Goal: Navigation & Orientation: Understand site structure

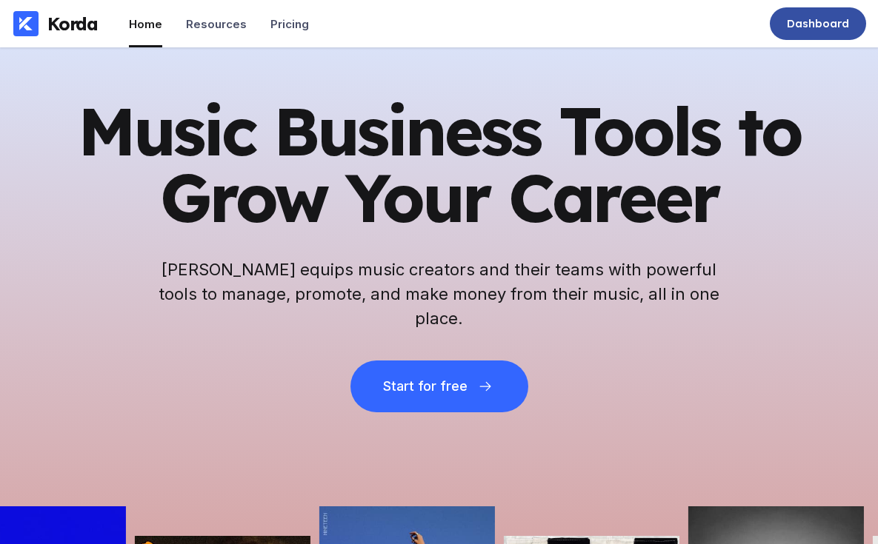
click at [815, 11] on div "Dashboard" at bounding box center [818, 23] width 96 height 33
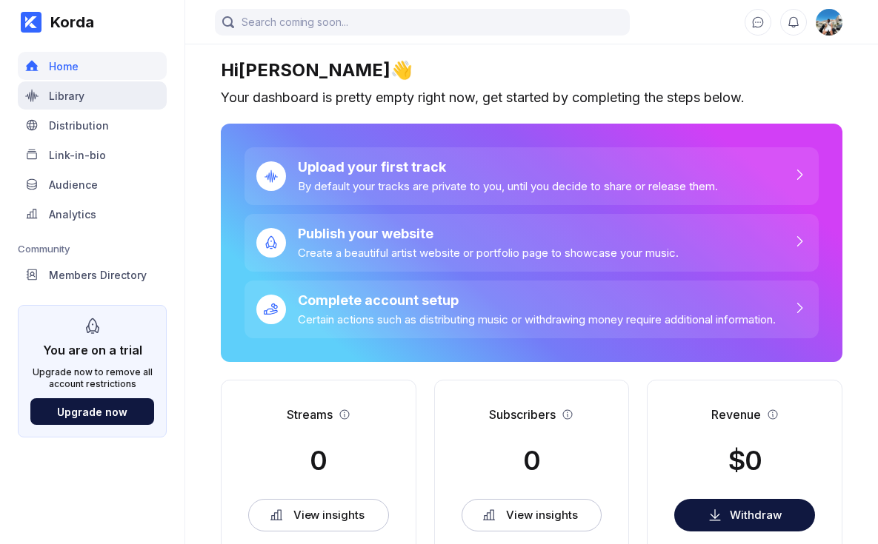
click at [109, 92] on div "Library" at bounding box center [92, 95] width 149 height 28
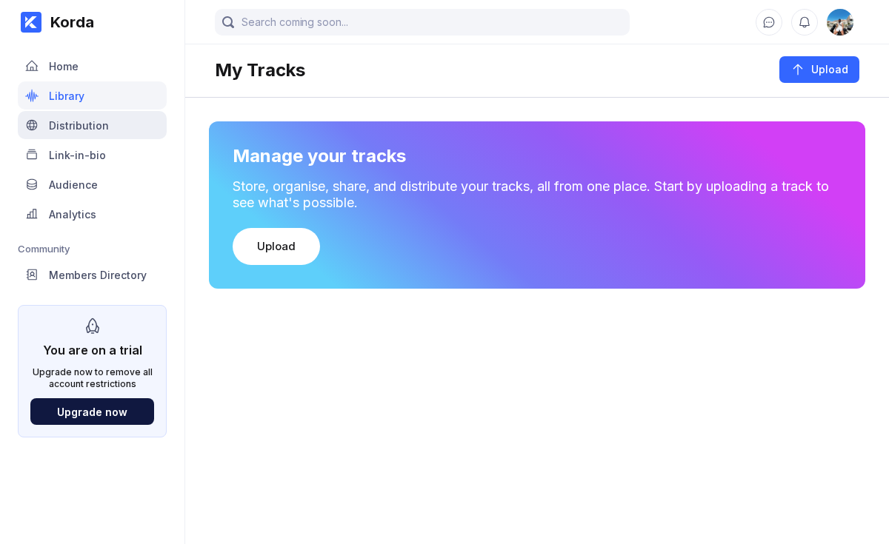
click at [101, 125] on div "Distribution" at bounding box center [79, 125] width 60 height 13
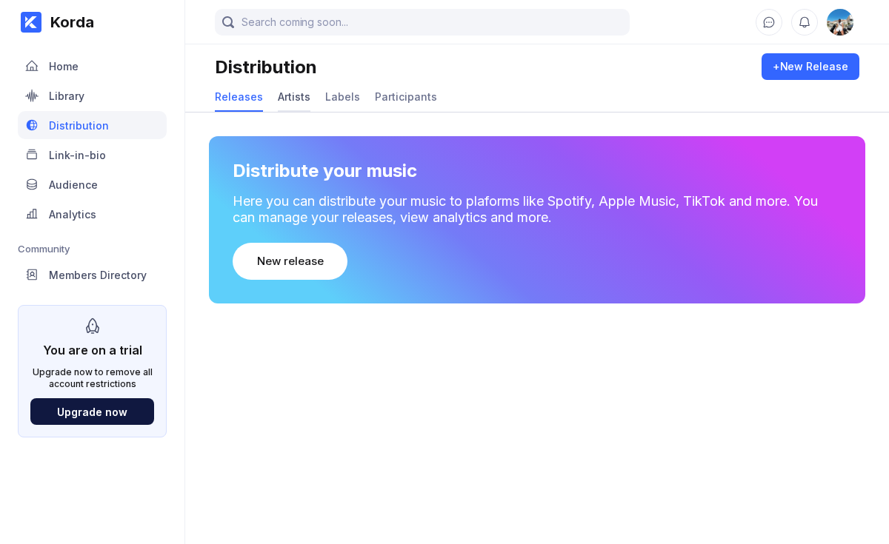
click at [282, 100] on div "Artists" at bounding box center [294, 96] width 33 height 13
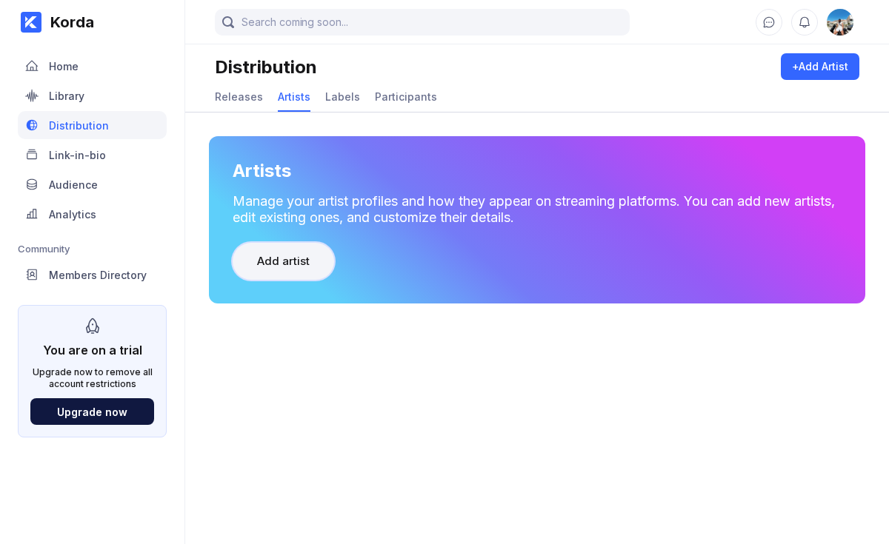
click at [307, 266] on div "Add artist" at bounding box center [283, 261] width 53 height 15
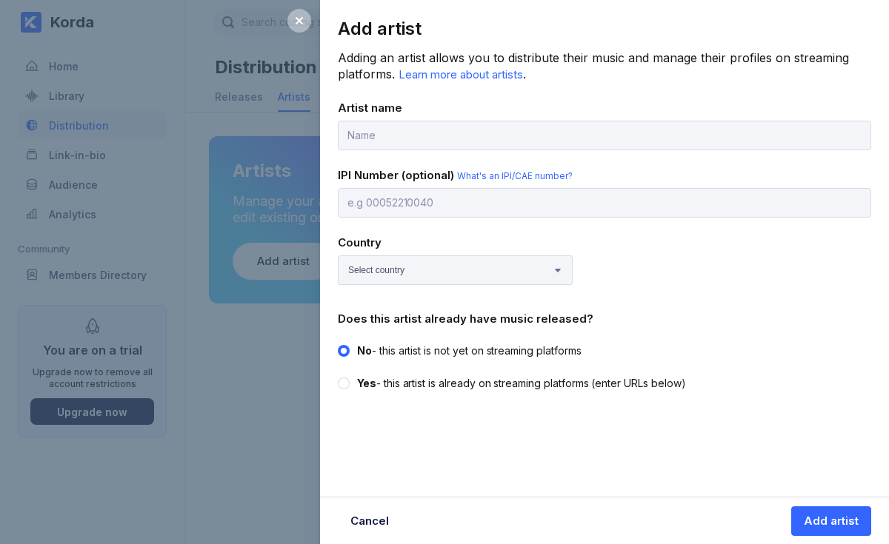
click at [266, 362] on div "Add artist Adding an artist allows you to distribute their music and manage the…" at bounding box center [444, 272] width 889 height 544
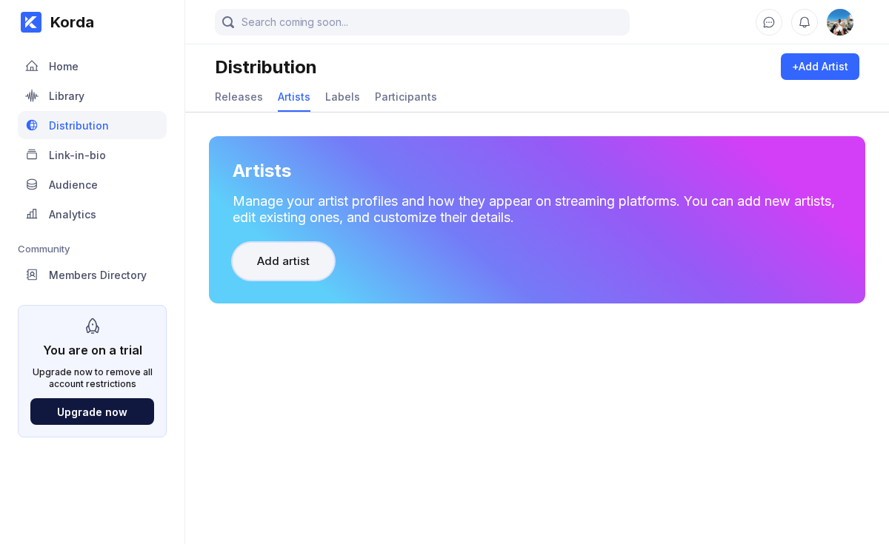
click at [282, 269] on div "Add artist" at bounding box center [283, 261] width 53 height 15
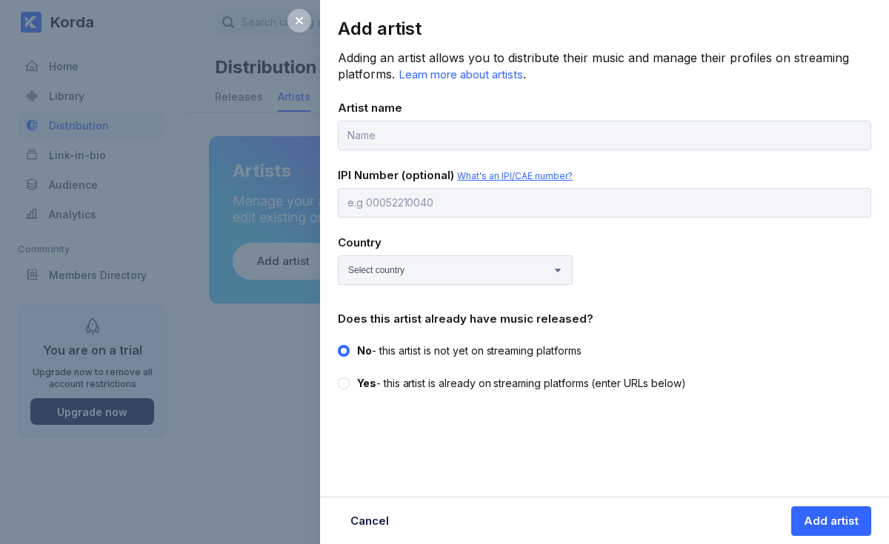
click at [508, 180] on span "What's an IPI/CAE number?" at bounding box center [515, 175] width 116 height 11
click at [343, 381] on circle at bounding box center [344, 384] width 6 height 6
click at [339, 377] on input "Yes - this artist is already on streaming platforms (enter URLs below)" at bounding box center [338, 376] width 1 height 1
radio input "true"
radio input "false"
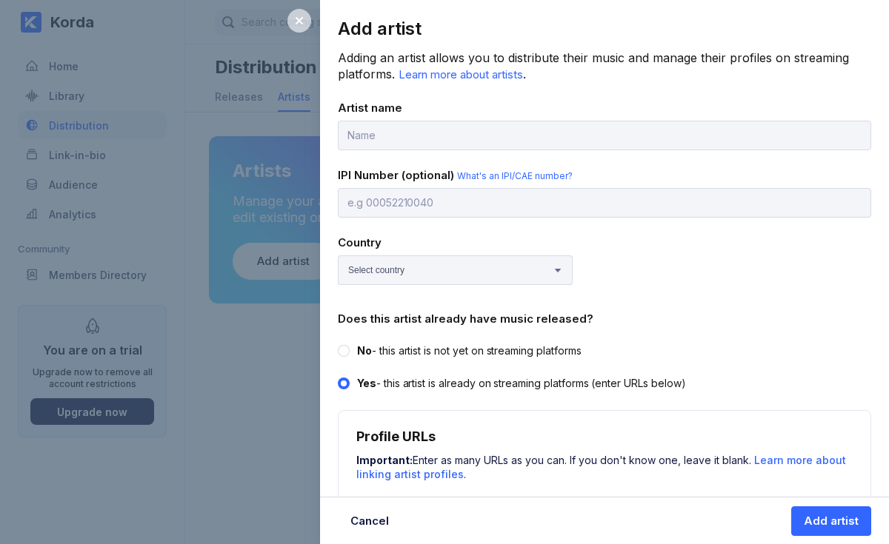
click at [304, 29] on div at bounding box center [299, 21] width 24 height 24
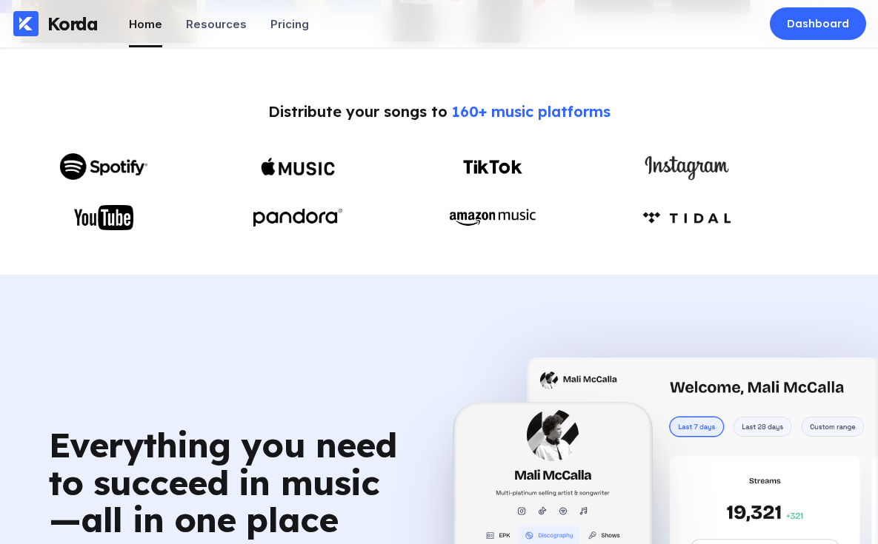
scroll to position [667, 0]
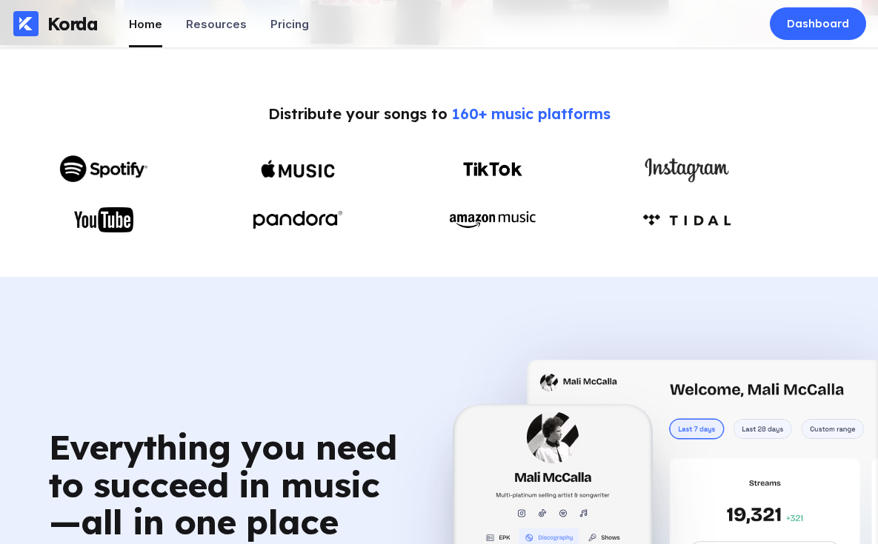
click at [532, 119] on span "160+ music platforms" at bounding box center [531, 113] width 159 height 19
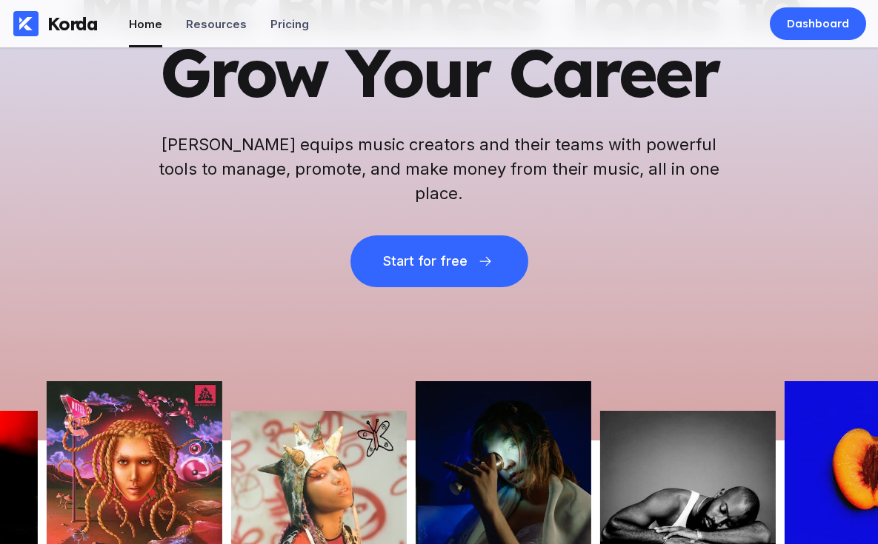
scroll to position [0, 0]
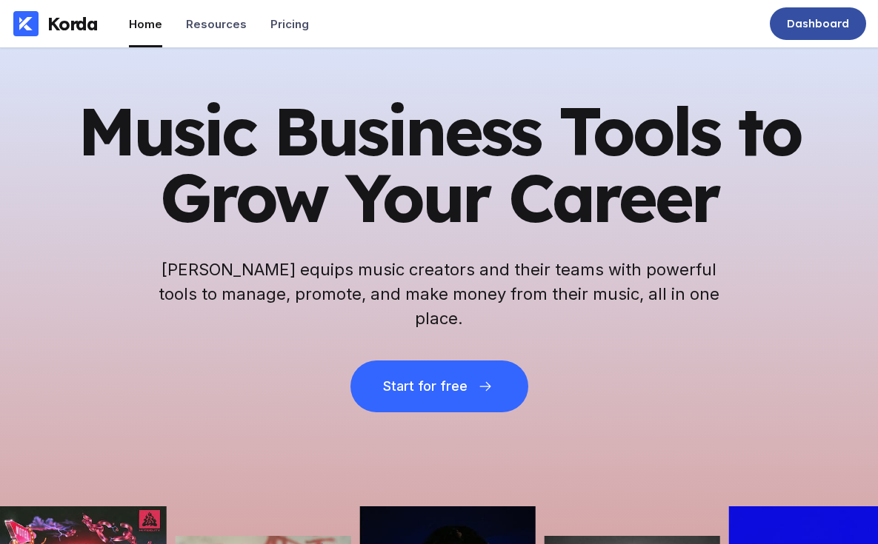
click at [822, 25] on div "Dashboard" at bounding box center [818, 23] width 62 height 15
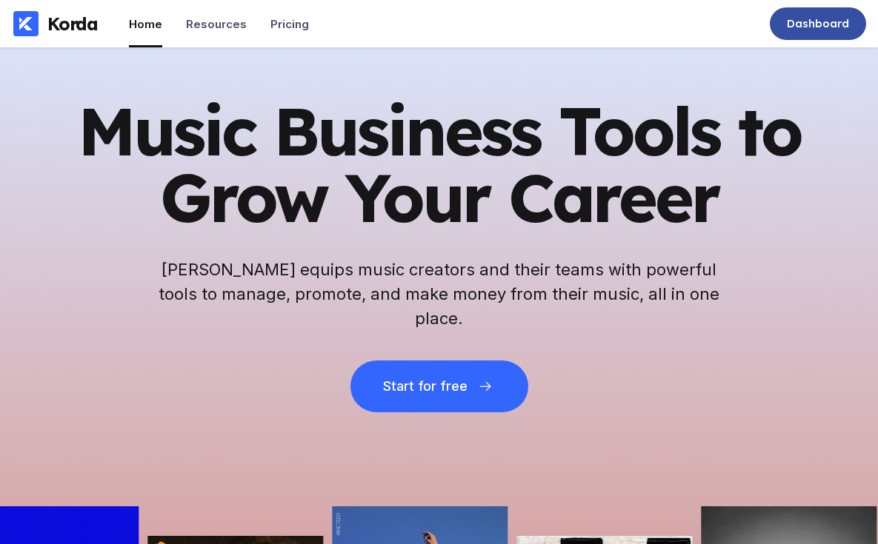
click at [806, 19] on div "Dashboard" at bounding box center [818, 23] width 62 height 15
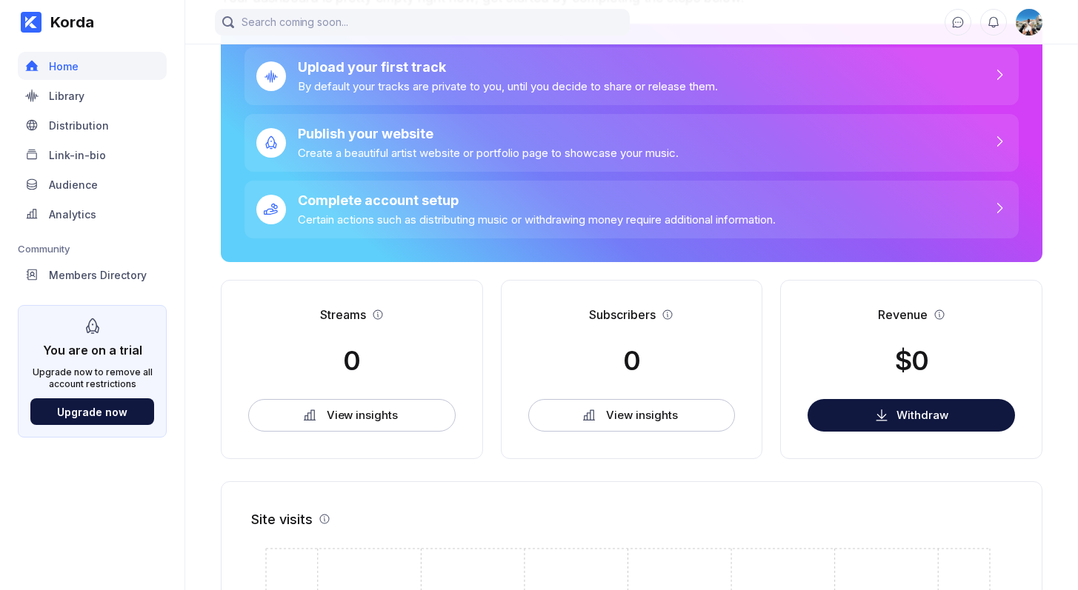
scroll to position [99, 0]
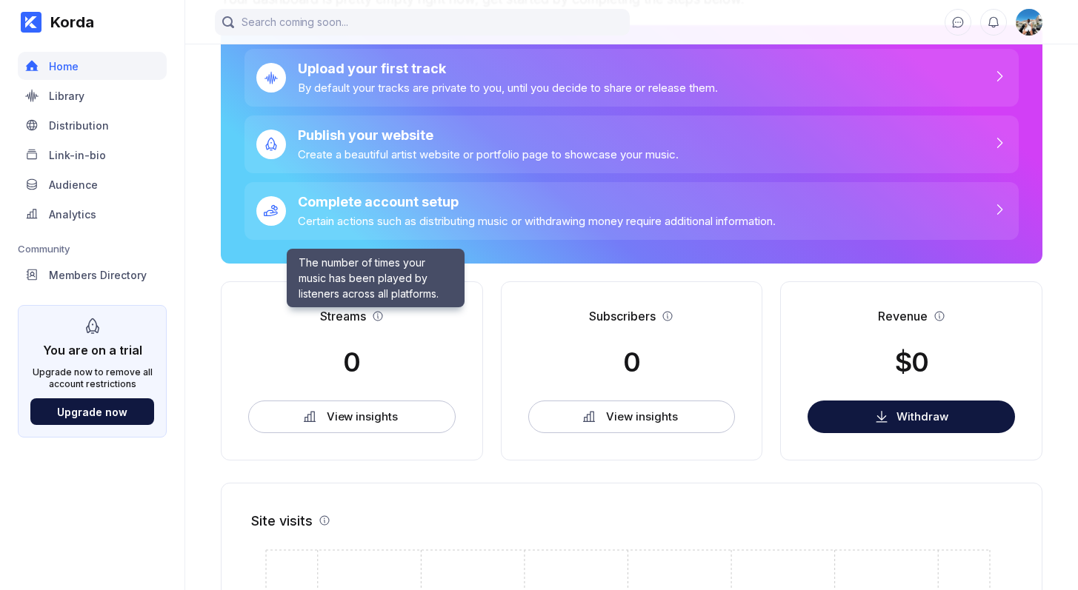
click at [379, 315] on icon at bounding box center [378, 316] width 12 height 12
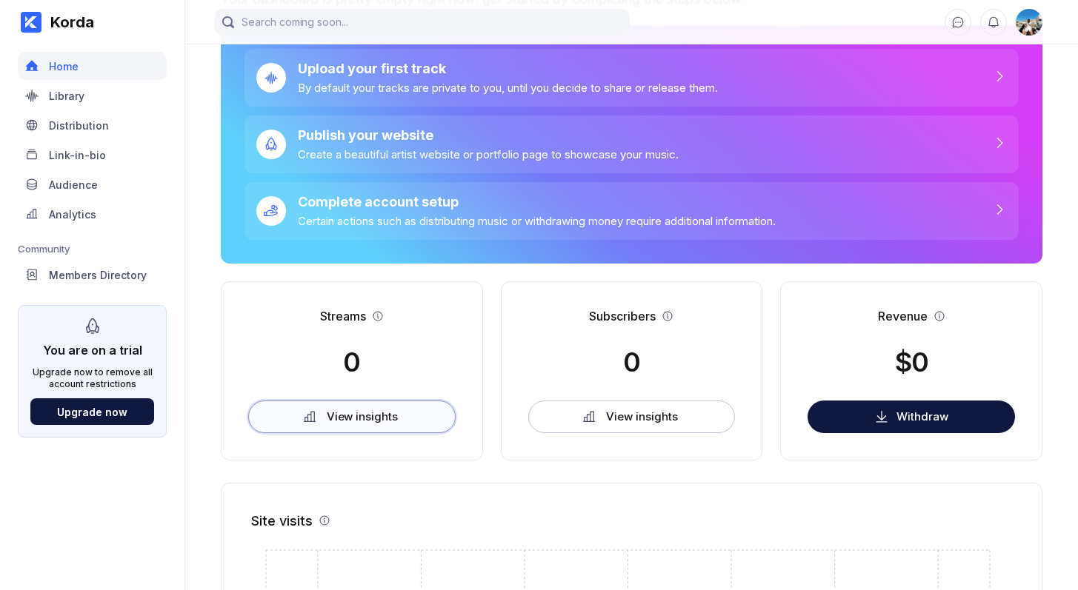
click at [319, 417] on button "View insights" at bounding box center [351, 417] width 207 height 33
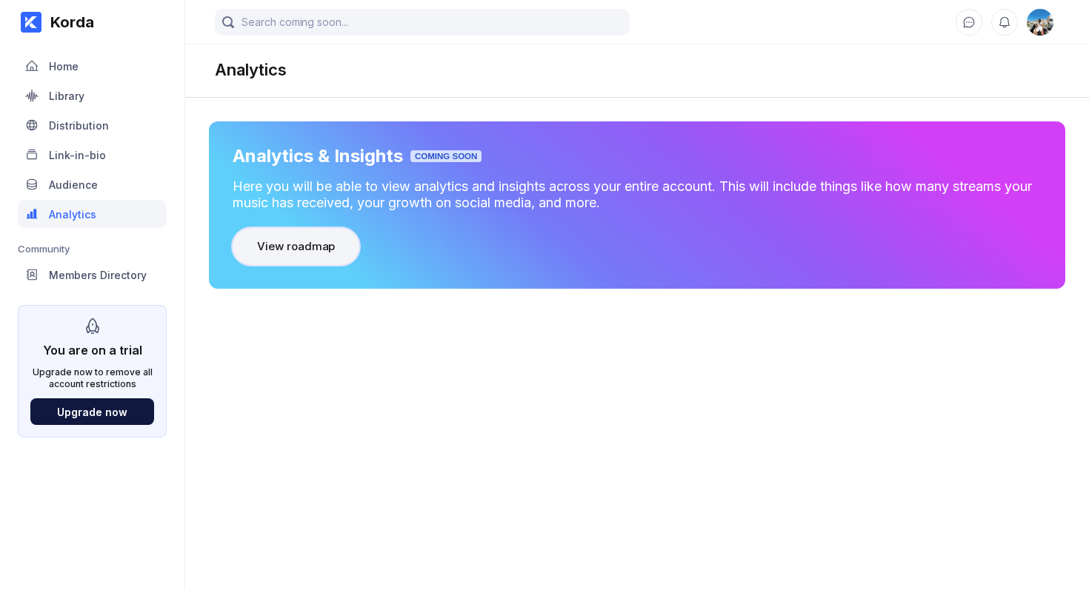
click at [317, 250] on div "View roadmap" at bounding box center [296, 246] width 78 height 15
click at [94, 120] on div "Distribution" at bounding box center [79, 125] width 60 height 13
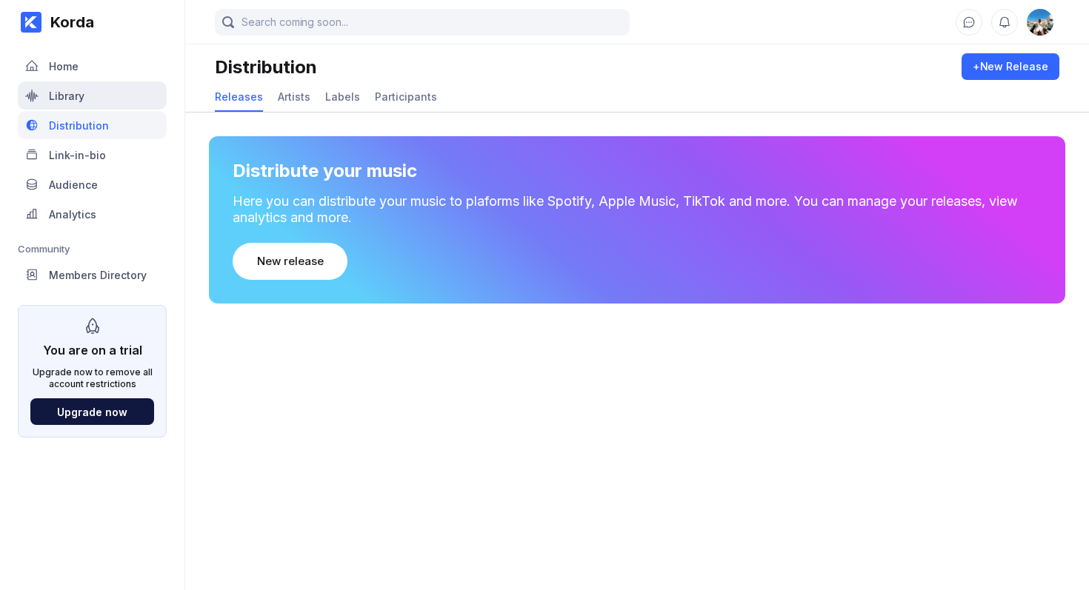
click at [94, 93] on div "Library" at bounding box center [92, 95] width 149 height 28
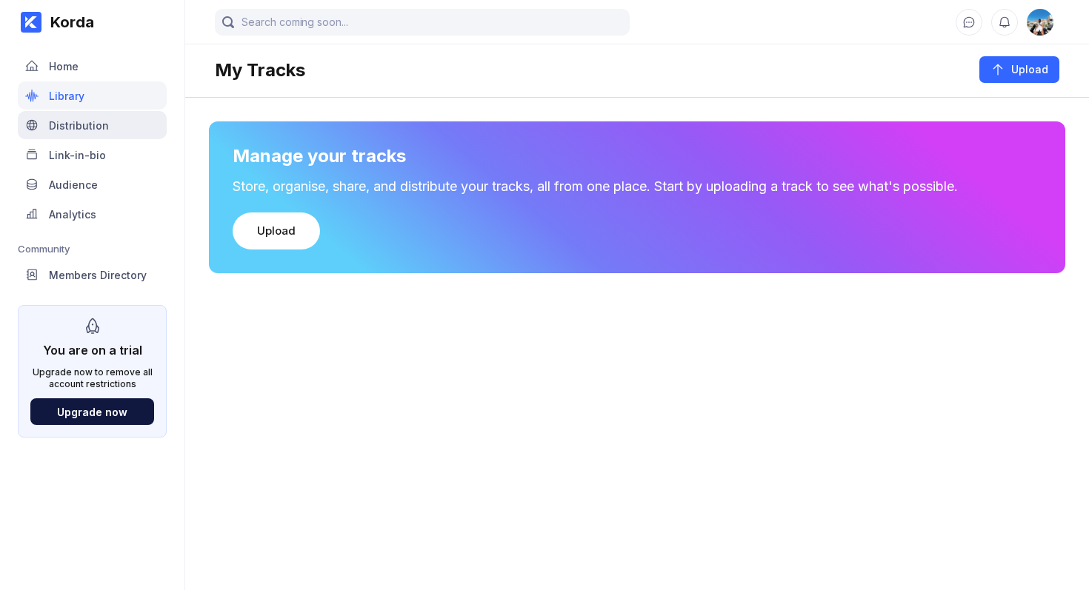
click at [98, 119] on div "Distribution" at bounding box center [79, 125] width 60 height 13
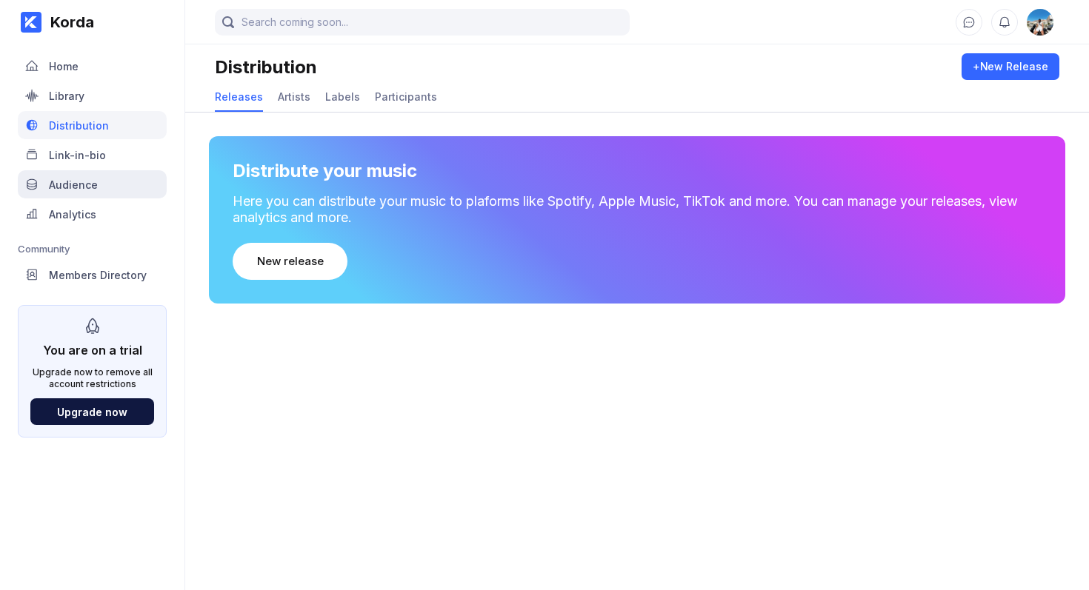
click at [110, 180] on div "Audience" at bounding box center [92, 184] width 149 height 28
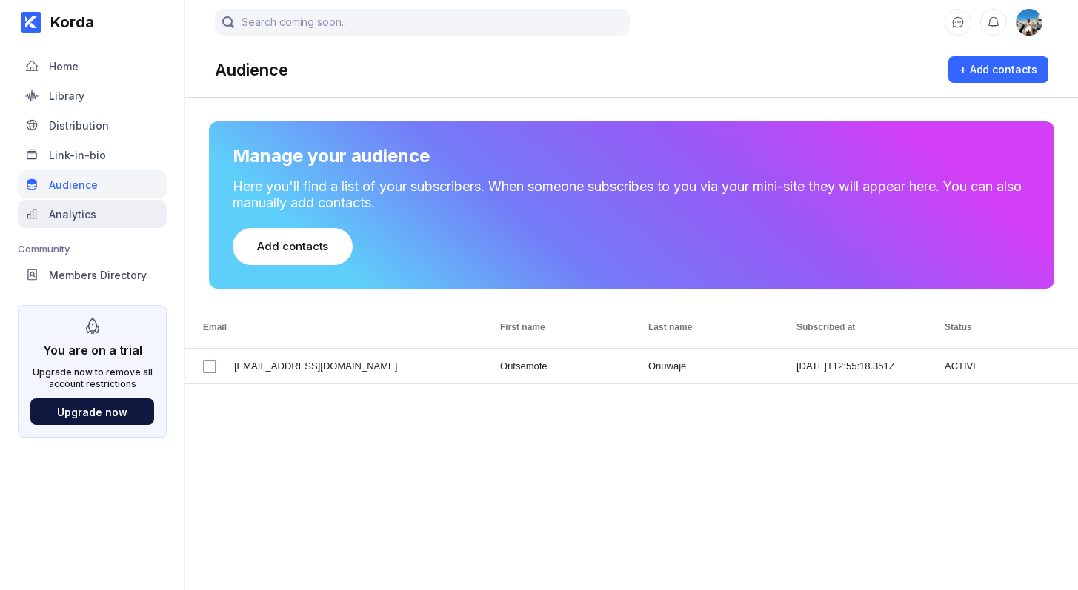
click at [116, 218] on div "Analytics" at bounding box center [92, 214] width 149 height 28
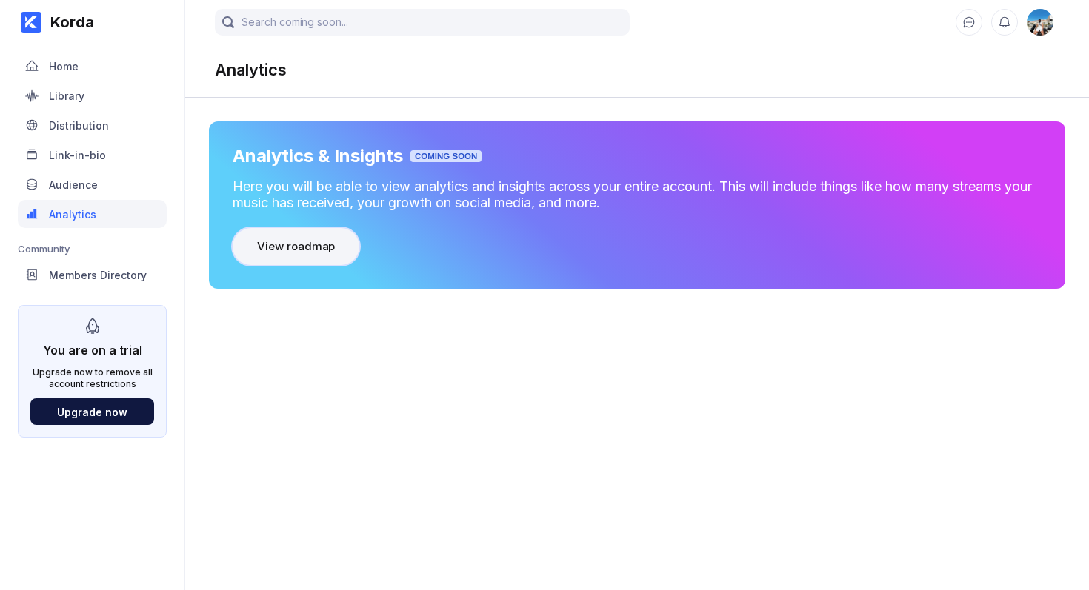
click at [317, 246] on div "View roadmap" at bounding box center [296, 246] width 78 height 15
click at [97, 125] on div "Distribution" at bounding box center [79, 125] width 60 height 13
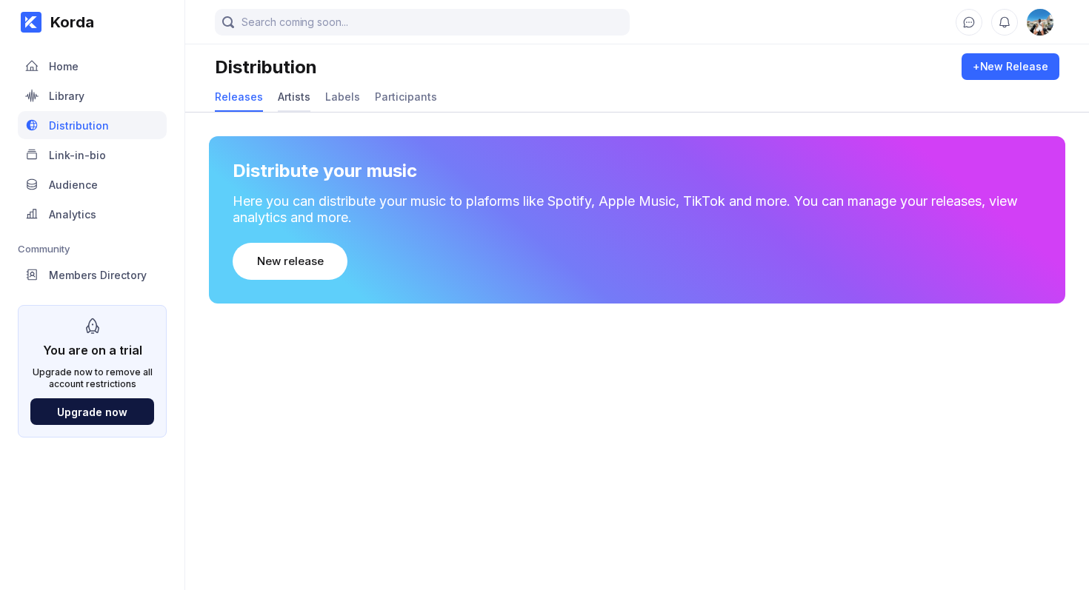
click at [284, 101] on div "Artists" at bounding box center [294, 96] width 33 height 13
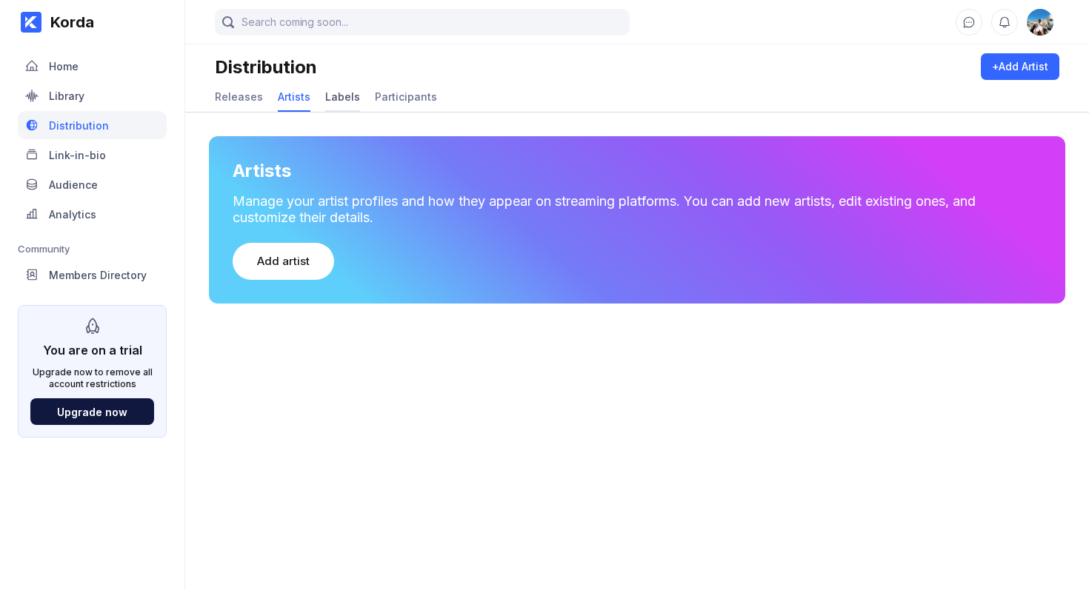
click at [340, 95] on div "Labels" at bounding box center [342, 96] width 35 height 13
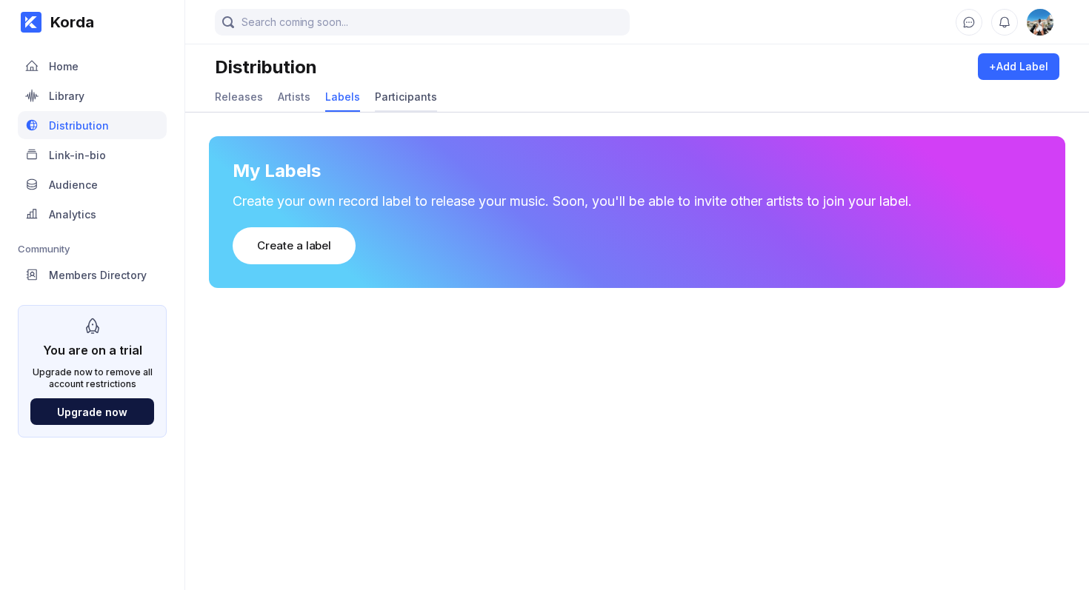
click at [393, 101] on div "Participants" at bounding box center [406, 96] width 62 height 13
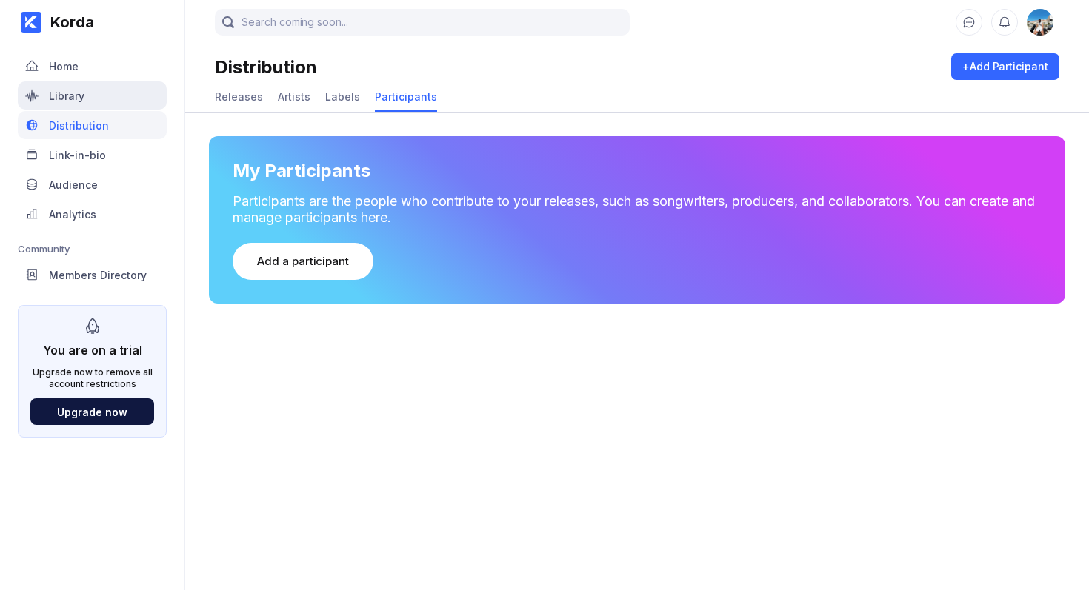
click at [84, 101] on div "Library" at bounding box center [92, 95] width 149 height 28
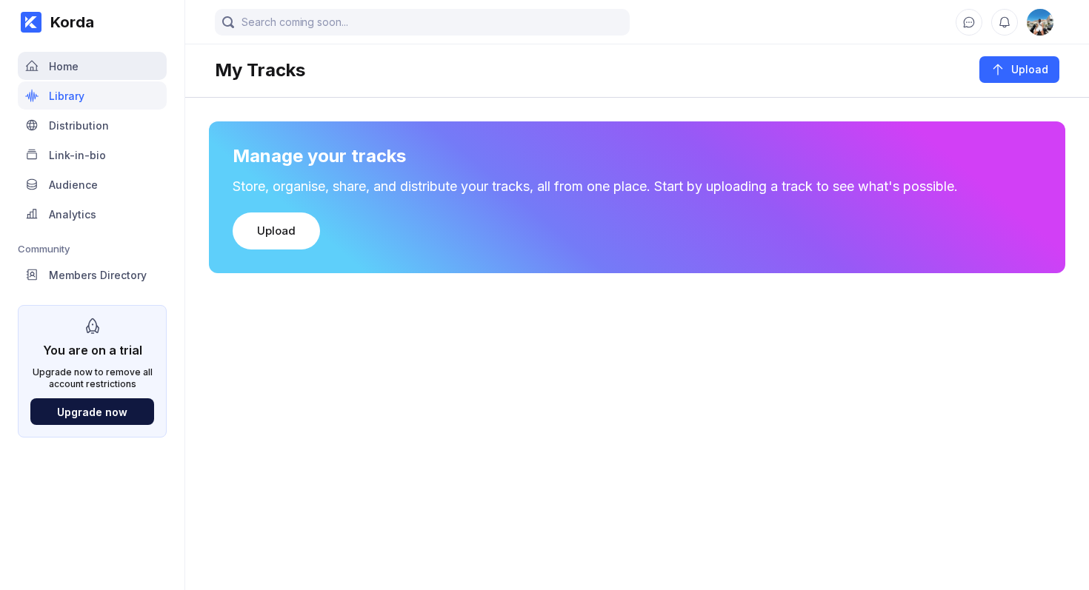
click at [108, 73] on div "Home" at bounding box center [92, 66] width 149 height 28
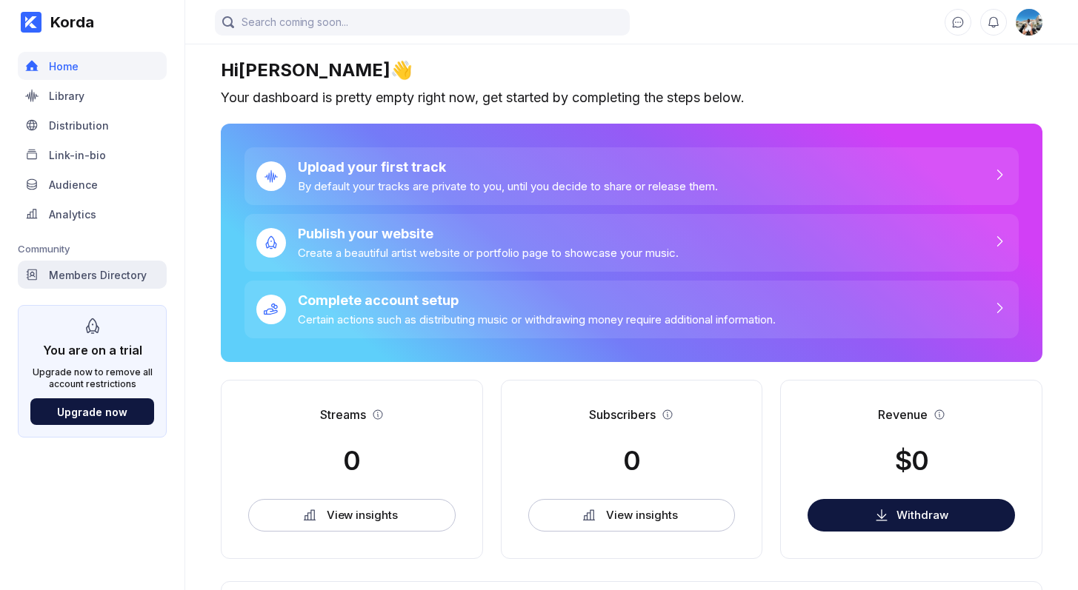
click at [133, 282] on div "Members Directory" at bounding box center [92, 275] width 149 height 28
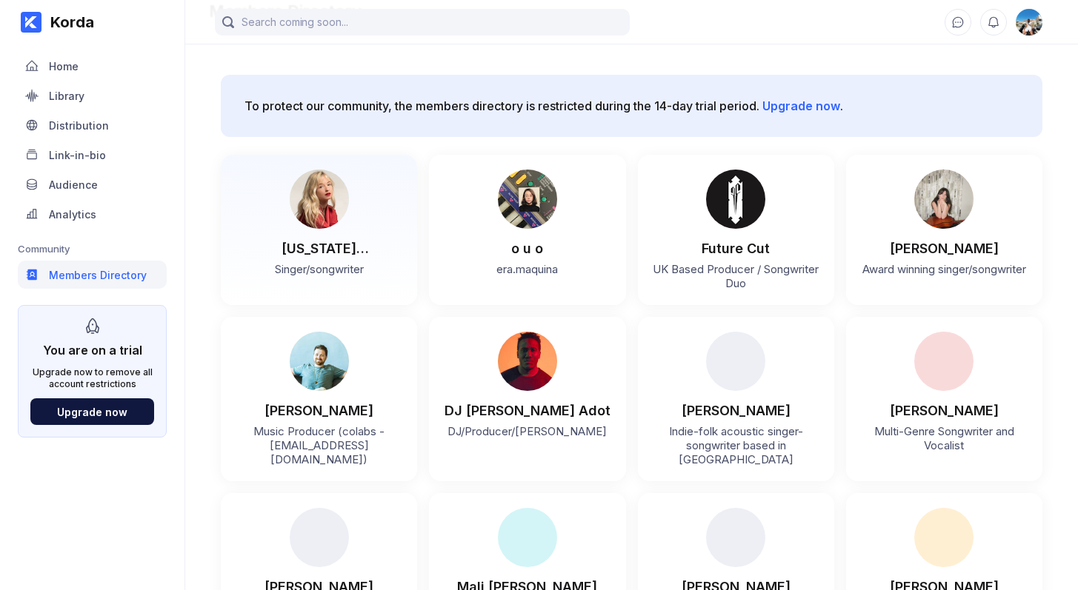
scroll to position [46, 0]
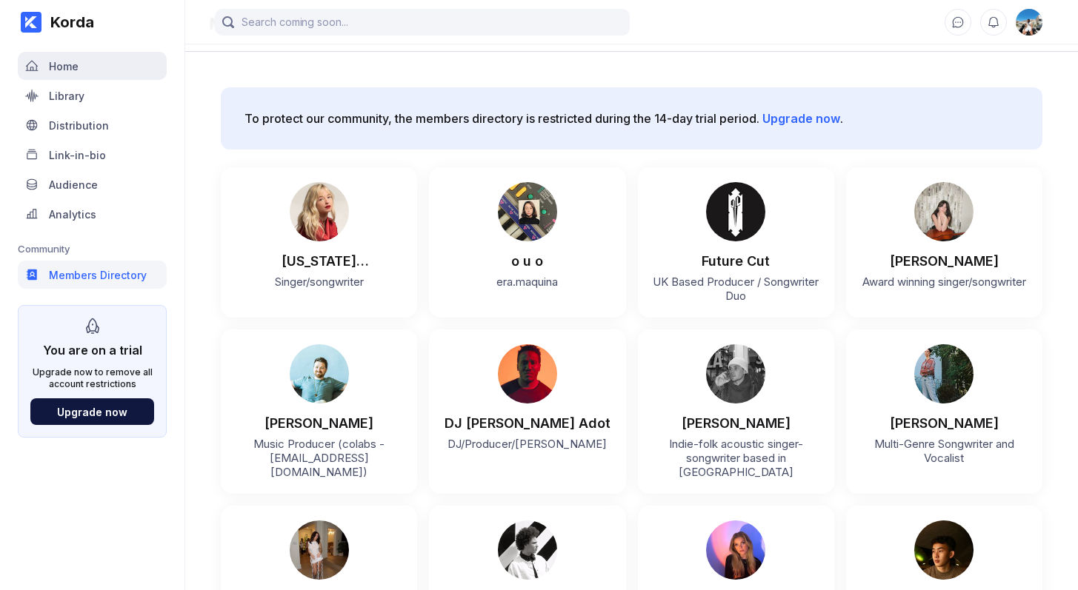
click at [101, 70] on div "Home" at bounding box center [92, 66] width 149 height 28
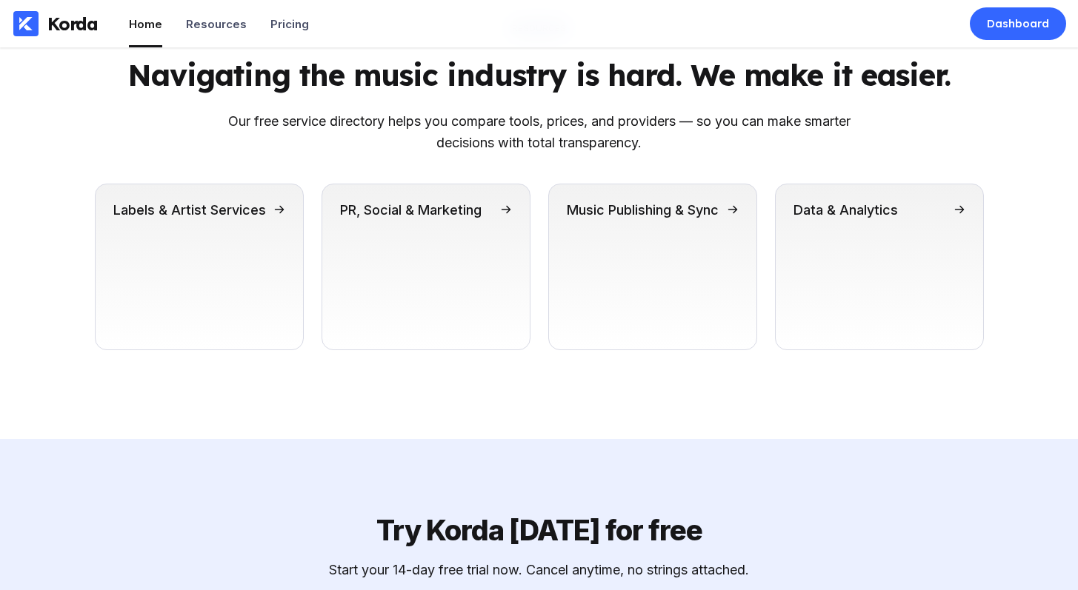
scroll to position [4232, 0]
